Goal: Information Seeking & Learning: Learn about a topic

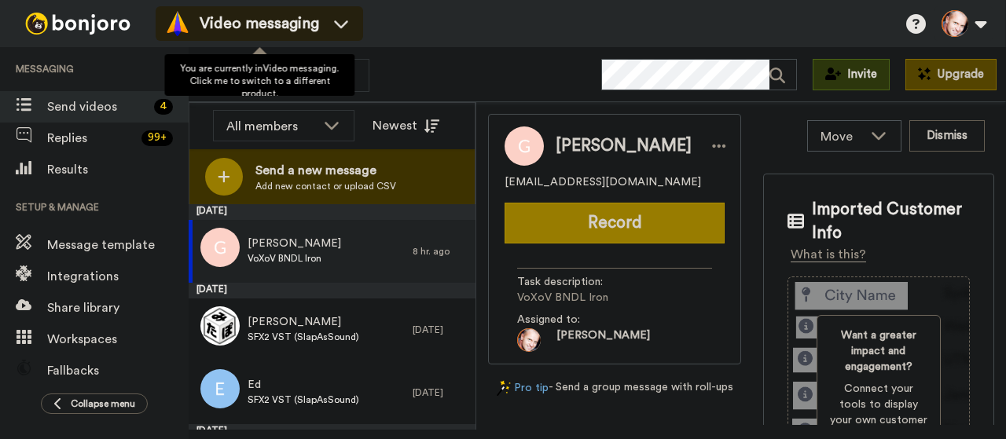
click at [306, 20] on span "Video messaging" at bounding box center [259, 24] width 119 height 22
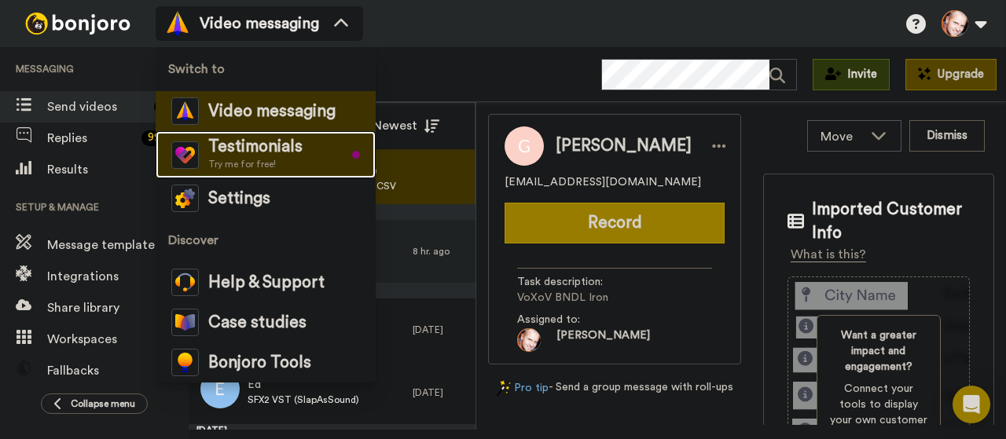
click at [296, 160] on span "Try me for free!" at bounding box center [255, 164] width 94 height 13
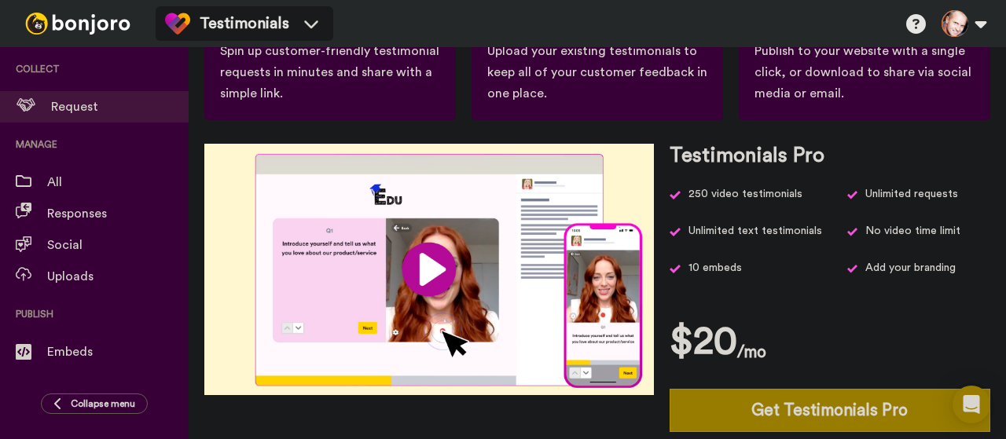
scroll to position [152, 0]
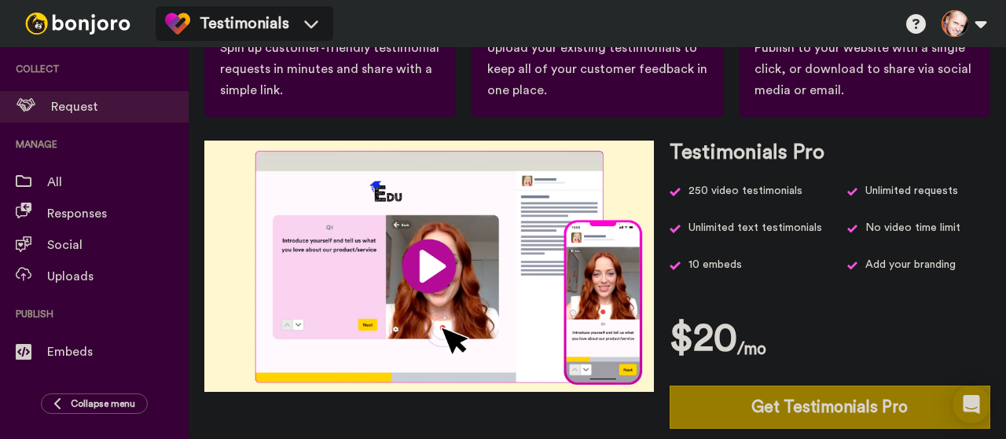
click at [421, 255] on video at bounding box center [429, 266] width 450 height 251
click at [610, 340] on video at bounding box center [429, 266] width 450 height 251
drag, startPoint x: 616, startPoint y: 378, endPoint x: 629, endPoint y: 343, distance: 36.8
click at [629, 343] on video at bounding box center [429, 266] width 450 height 251
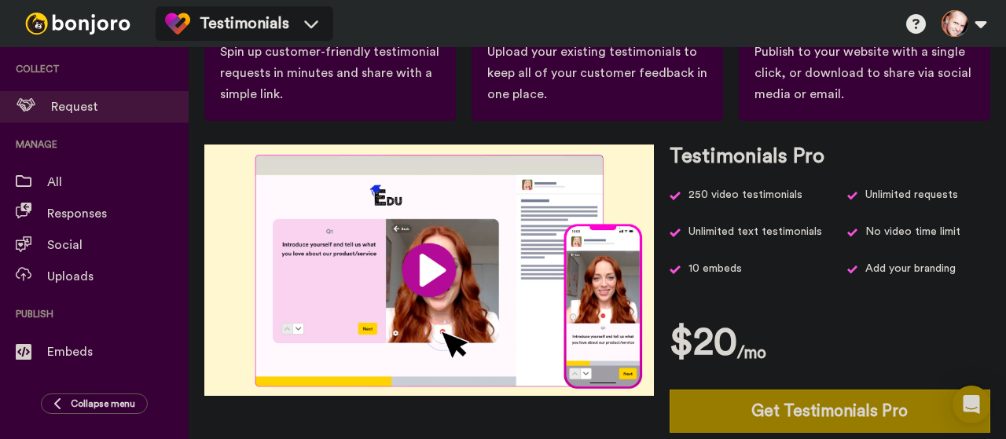
scroll to position [149, 0]
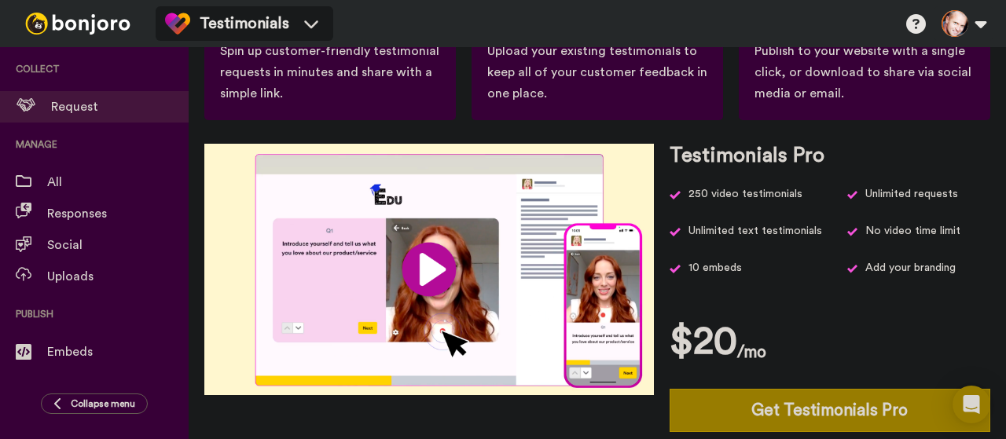
click at [552, 320] on video at bounding box center [429, 269] width 450 height 251
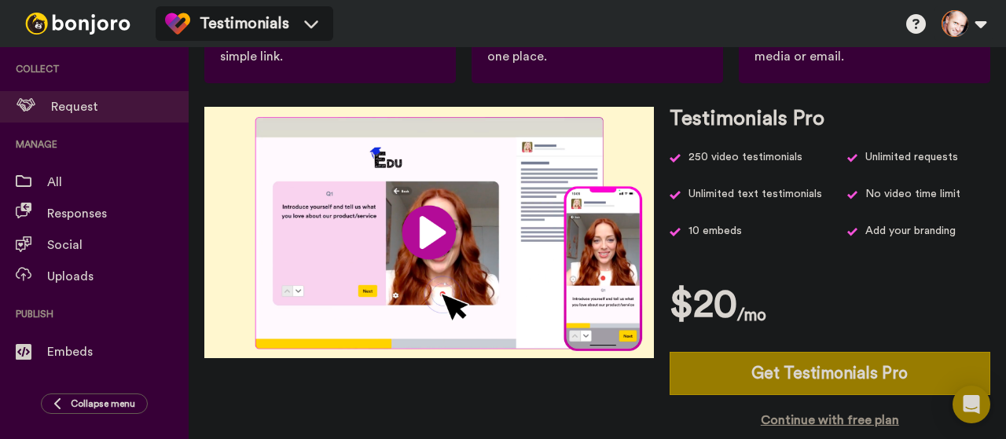
scroll to position [185, 0]
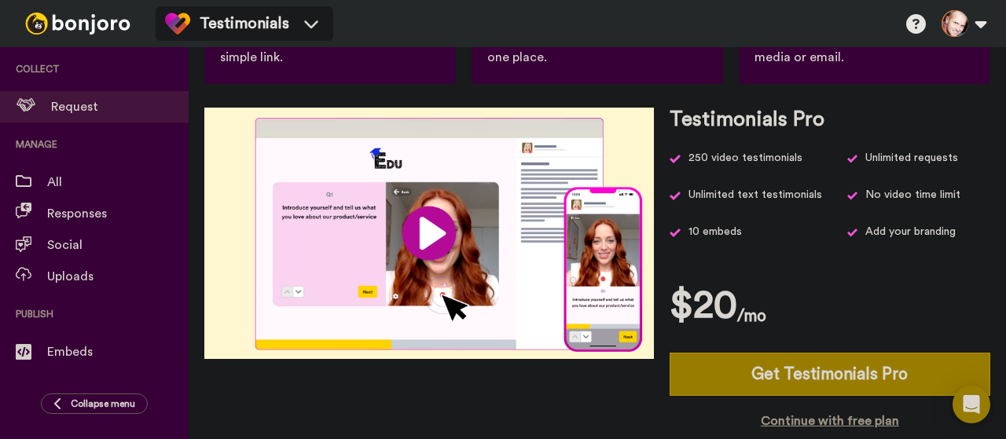
click at [472, 257] on video at bounding box center [429, 233] width 450 height 251
click at [476, 256] on video at bounding box center [429, 233] width 450 height 251
drag, startPoint x: 505, startPoint y: 152, endPoint x: 441, endPoint y: 193, distance: 75.9
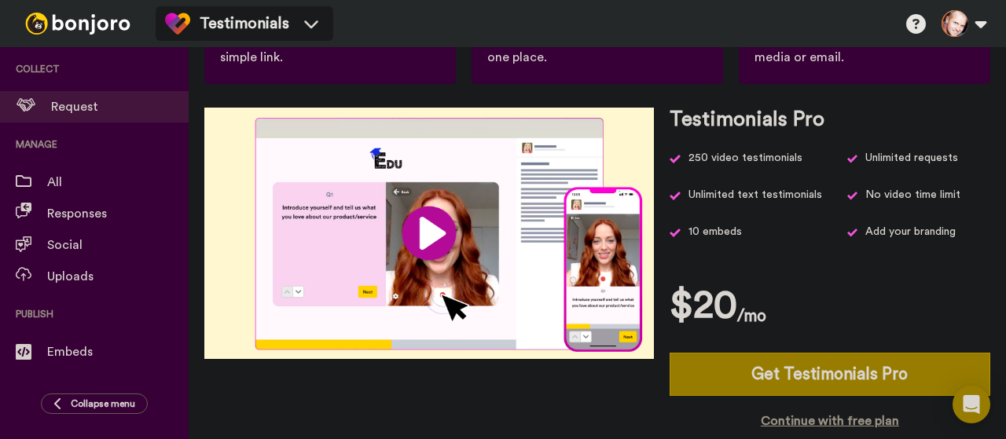
click at [441, 193] on video at bounding box center [429, 233] width 450 height 251
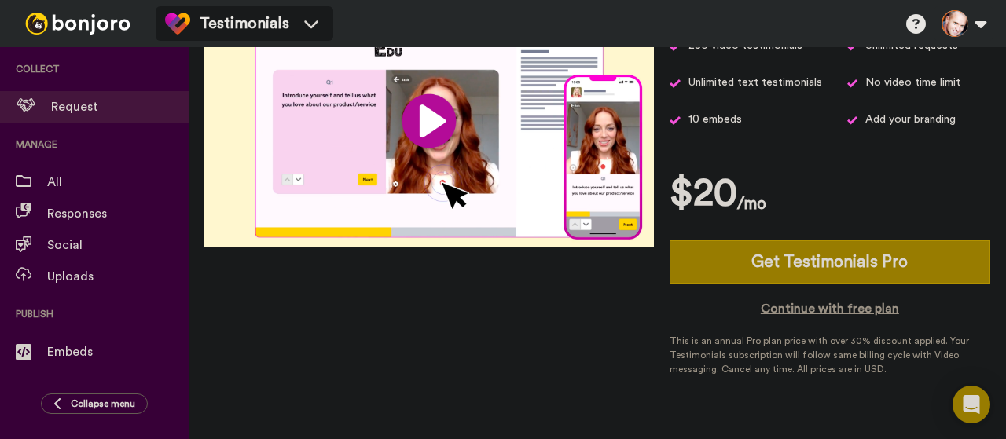
scroll to position [208, 0]
